Goal: Transaction & Acquisition: Purchase product/service

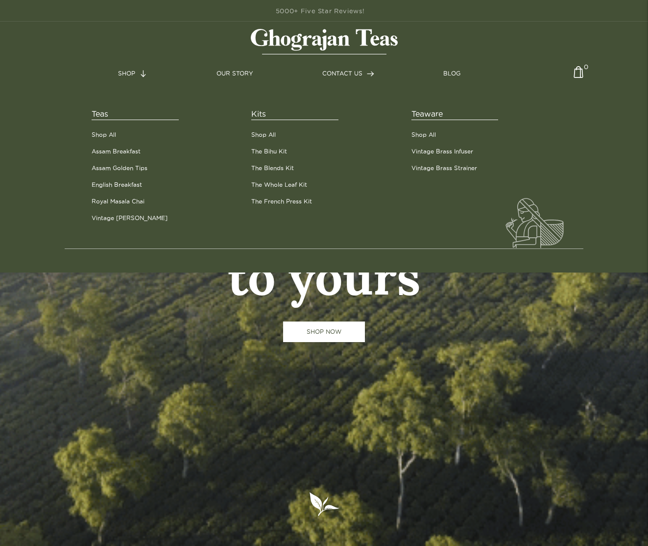
click at [133, 73] on link "SHOP" at bounding box center [132, 73] width 29 height 9
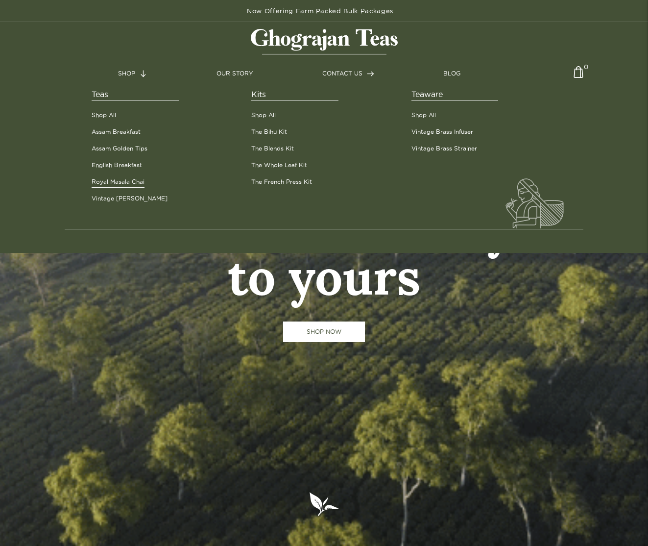
click at [119, 182] on link "Royal Masala Chai" at bounding box center [118, 181] width 53 height 9
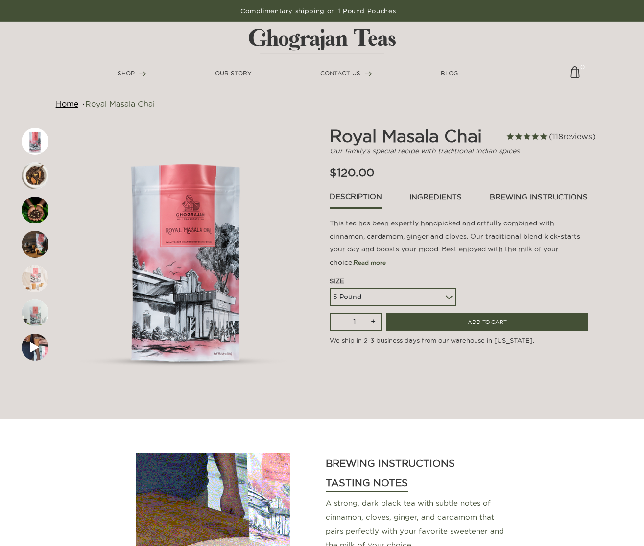
click at [349, 292] on select "5 Pound 10 Pound" at bounding box center [393, 297] width 127 height 18
click at [415, 238] on p "This tea has been expertly handpicked and artfully combined with cinnamon, card…" at bounding box center [459, 242] width 259 height 52
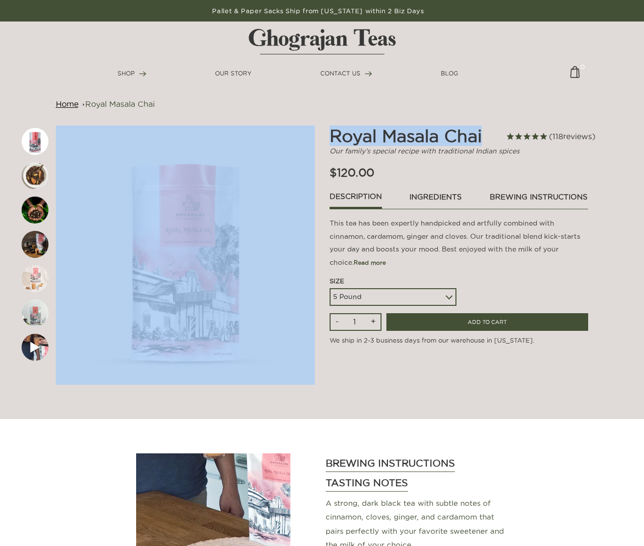
drag, startPoint x: 488, startPoint y: 138, endPoint x: 311, endPoint y: 151, distance: 177.3
click at [311, 151] on div "118" at bounding box center [321, 254] width 547 height 259
copy div "Royal Masala Chai"
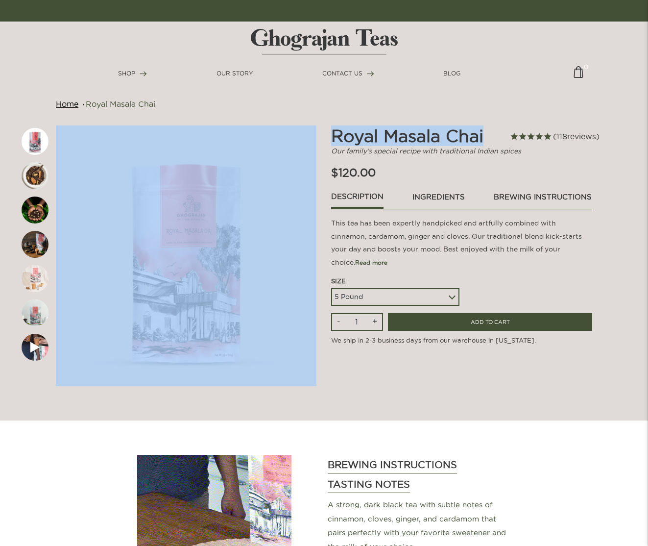
copy div "Royal Masala Chai"
